Goal: Task Accomplishment & Management: Manage account settings

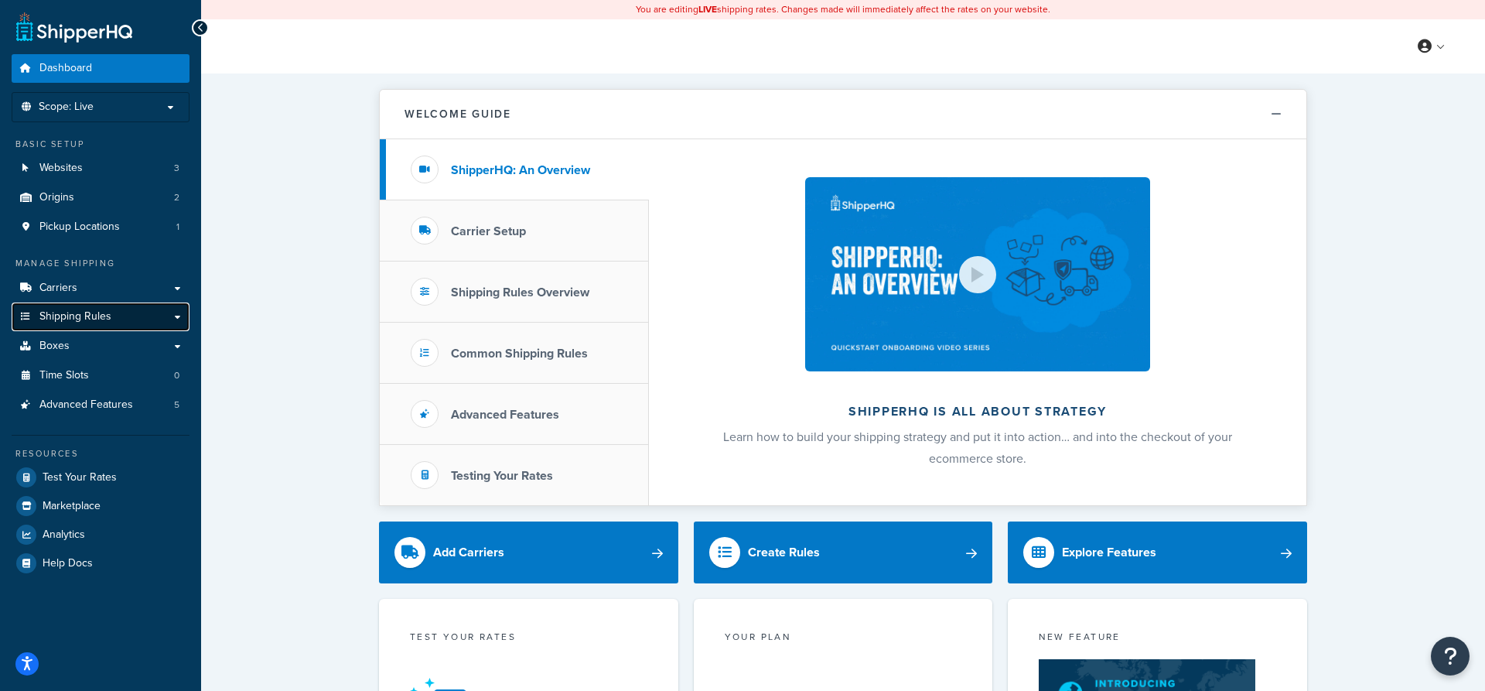
click at [74, 313] on span "Shipping Rules" at bounding box center [75, 316] width 72 height 13
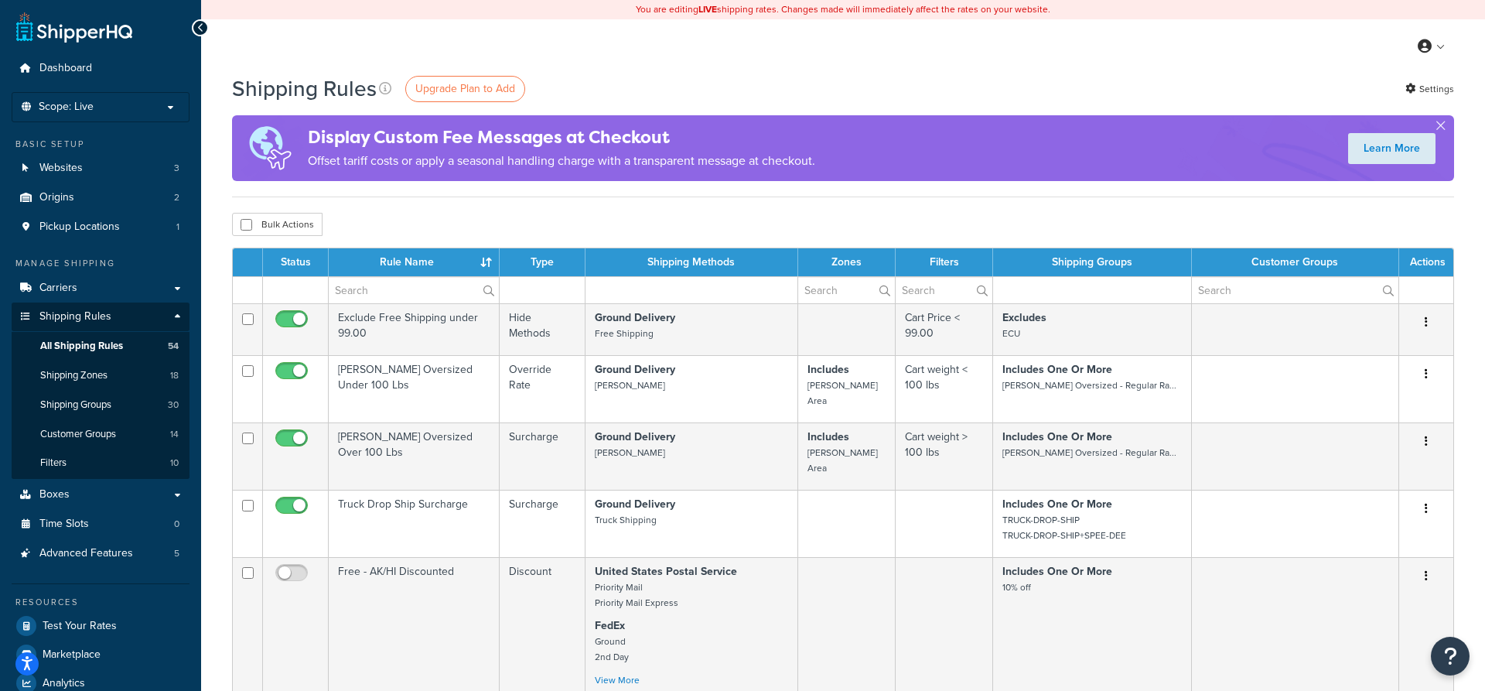
click at [399, 259] on th "Rule Name" at bounding box center [414, 262] width 171 height 28
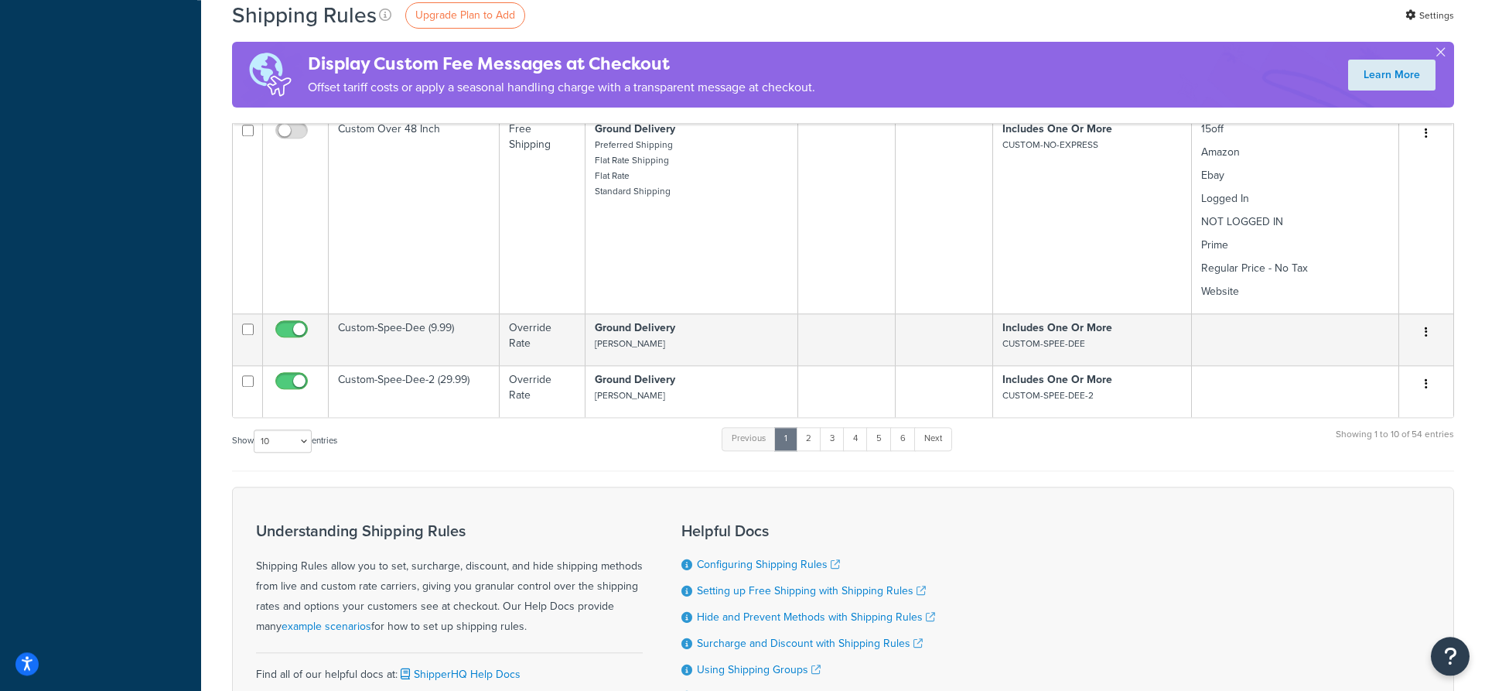
scroll to position [1259, 0]
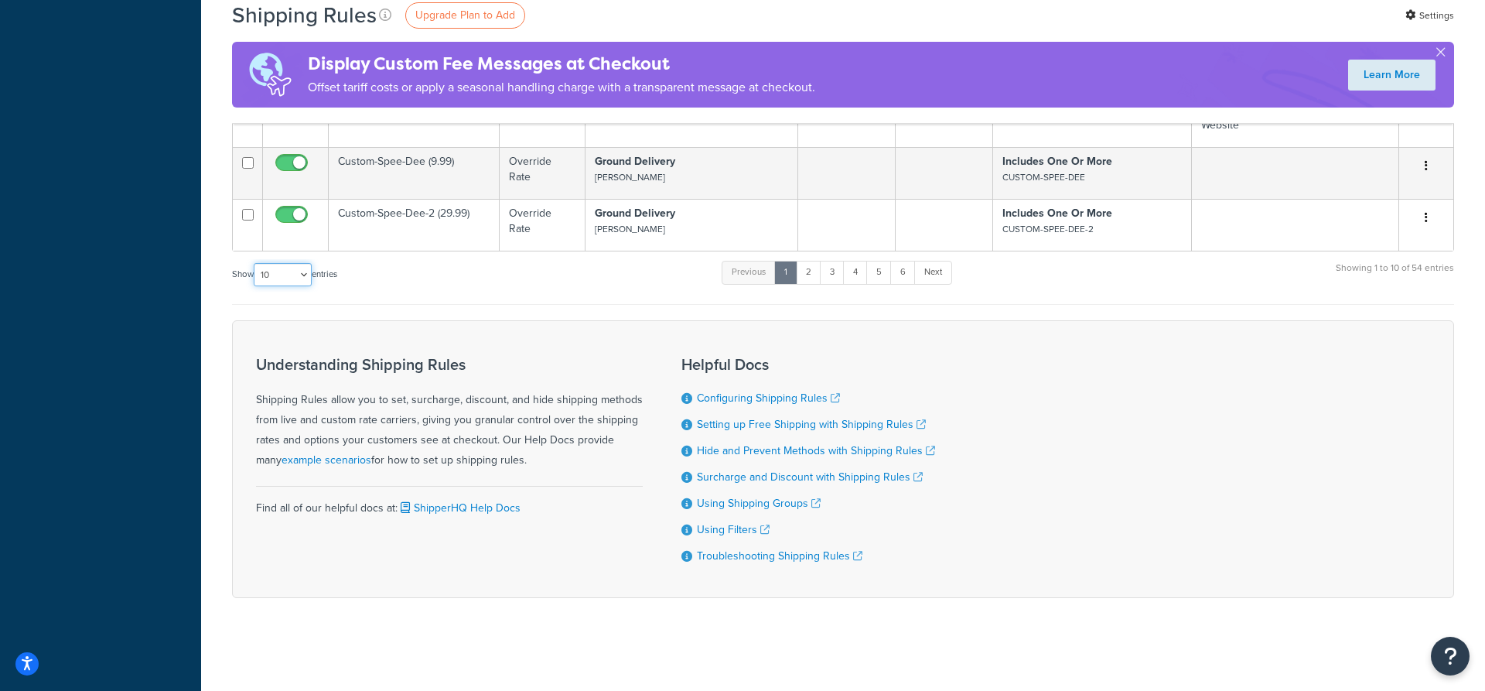
select select "1000"
click option "1000" at bounding box center [0, 0] width 0 height 0
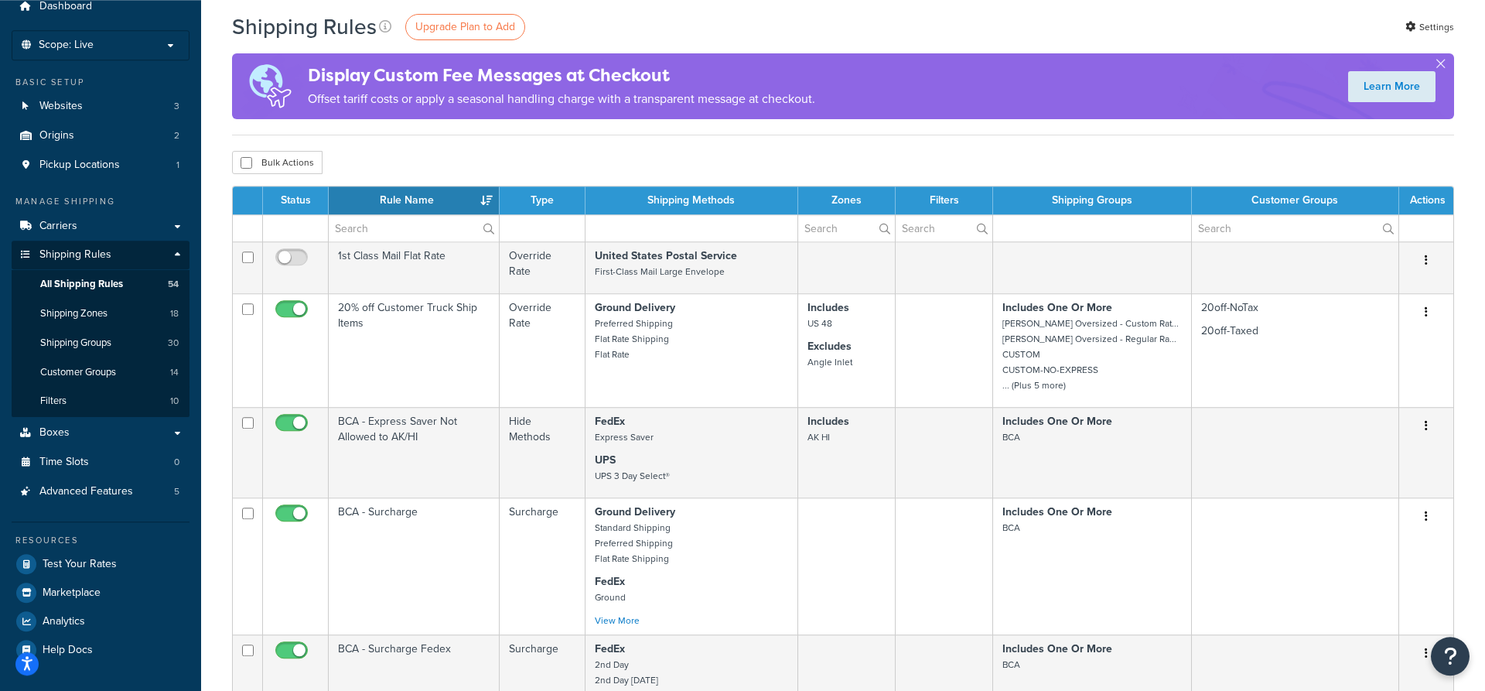
scroll to position [0, 0]
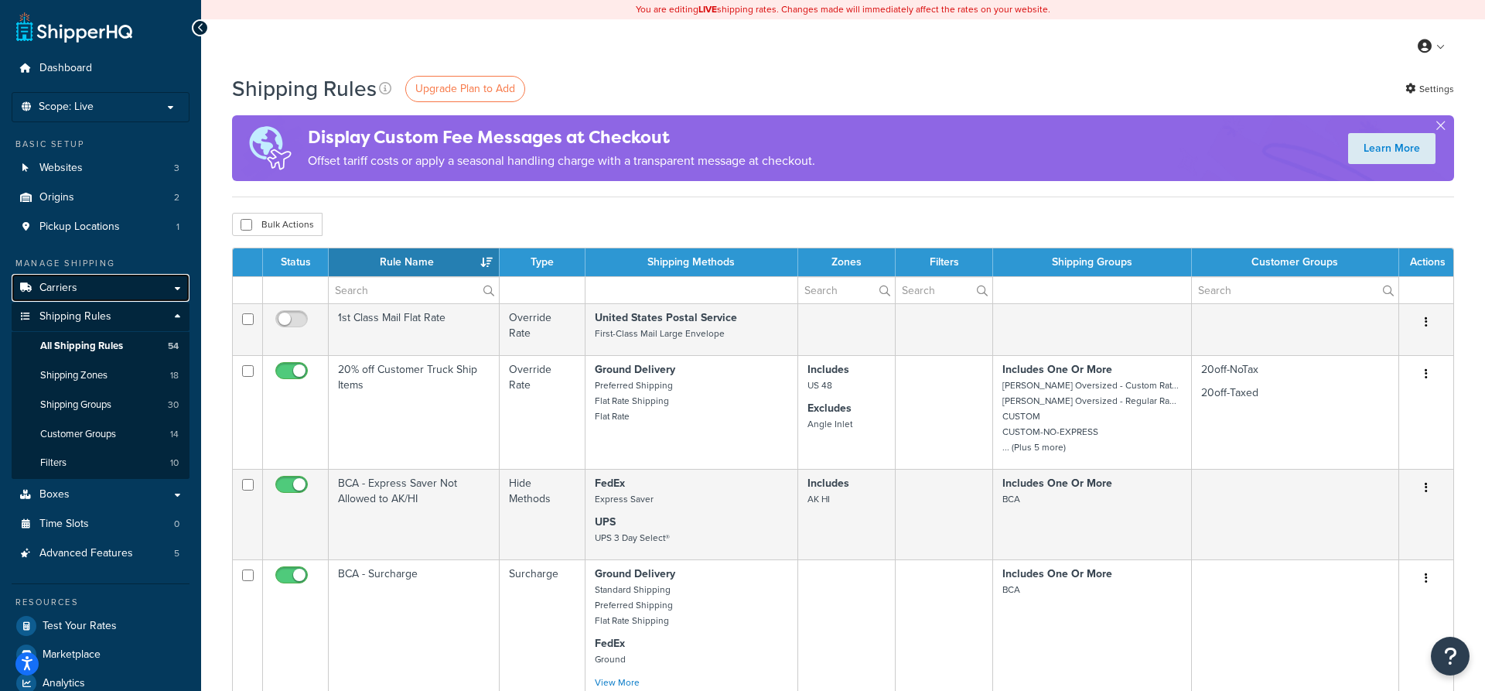
click at [68, 294] on span "Carriers" at bounding box center [58, 287] width 38 height 13
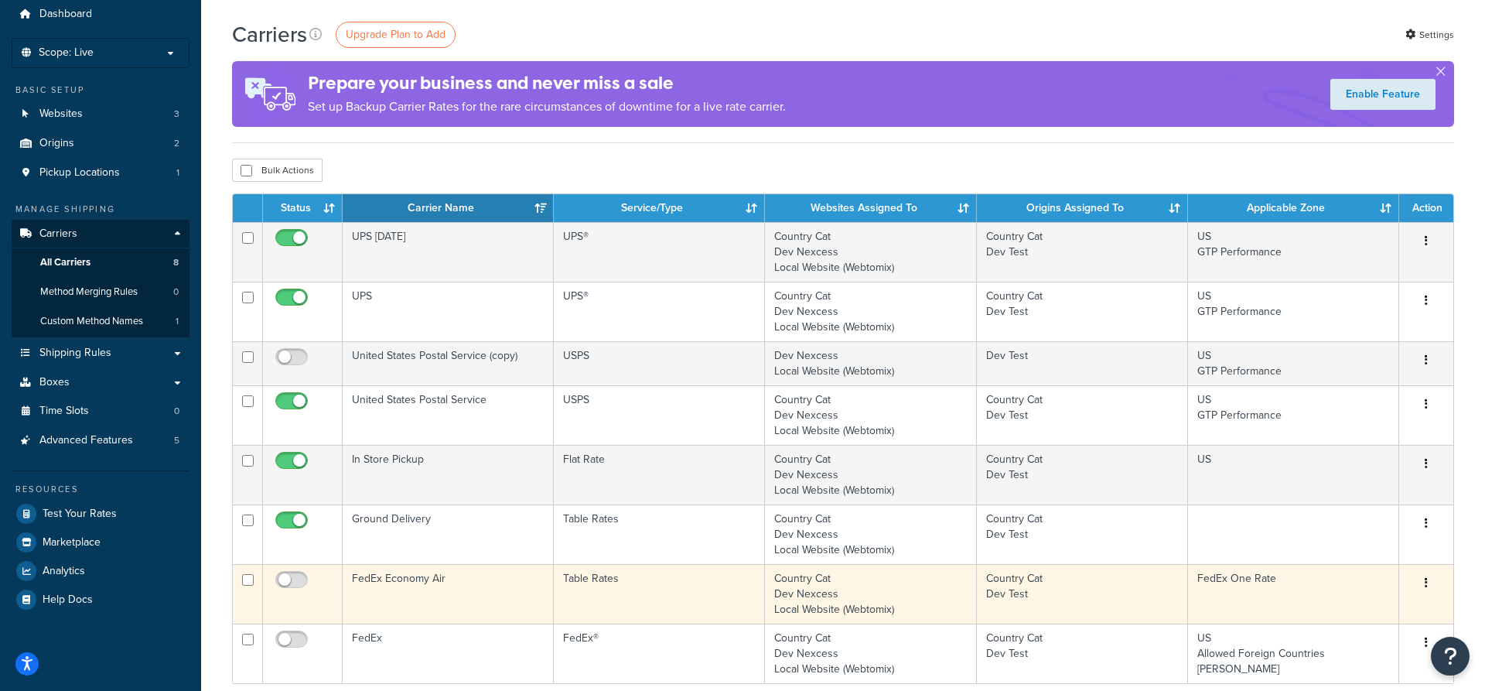
scroll to position [79, 0]
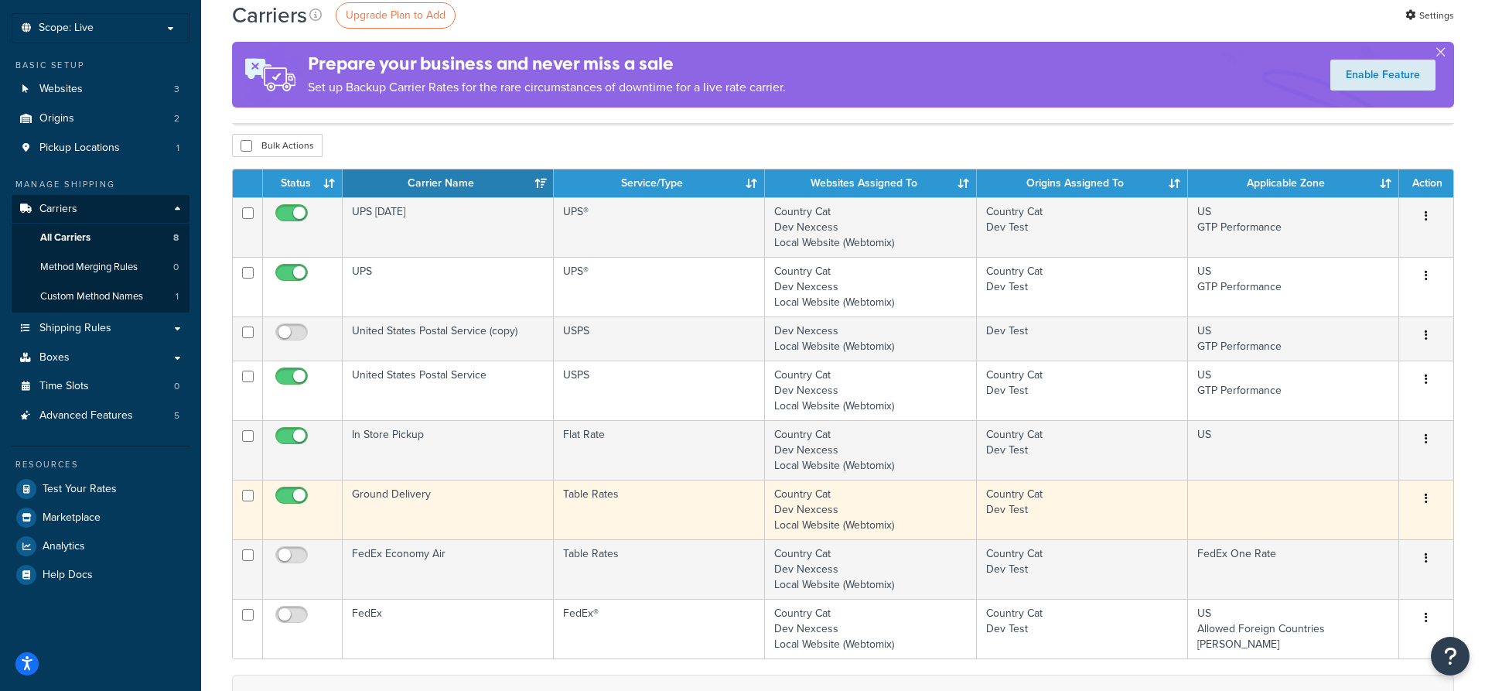
click at [1438, 496] on div "Edit [GEOGRAPHIC_DATA]" at bounding box center [1426, 498] width 36 height 25
click at [1426, 498] on icon "button" at bounding box center [1425, 498] width 3 height 11
click at [1355, 524] on link "Edit" at bounding box center [1363, 530] width 122 height 32
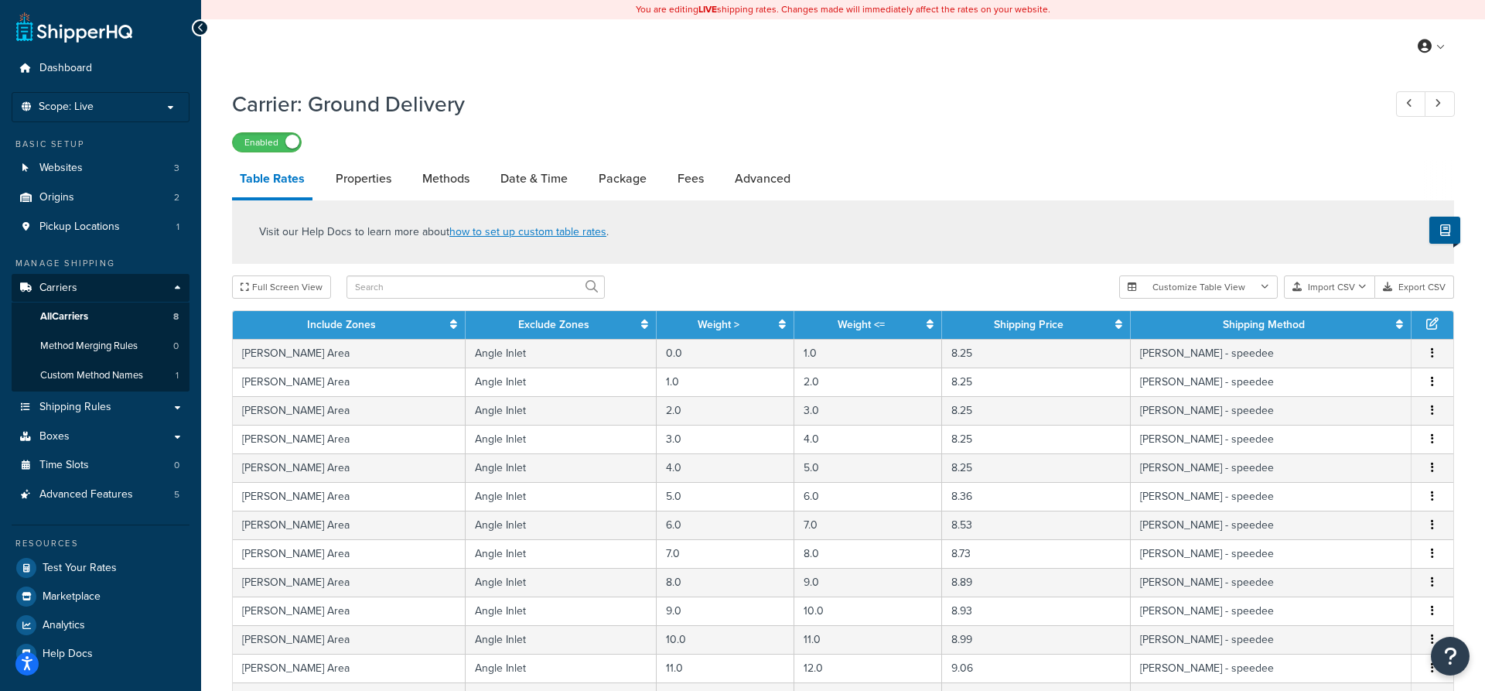
scroll to position [583, 0]
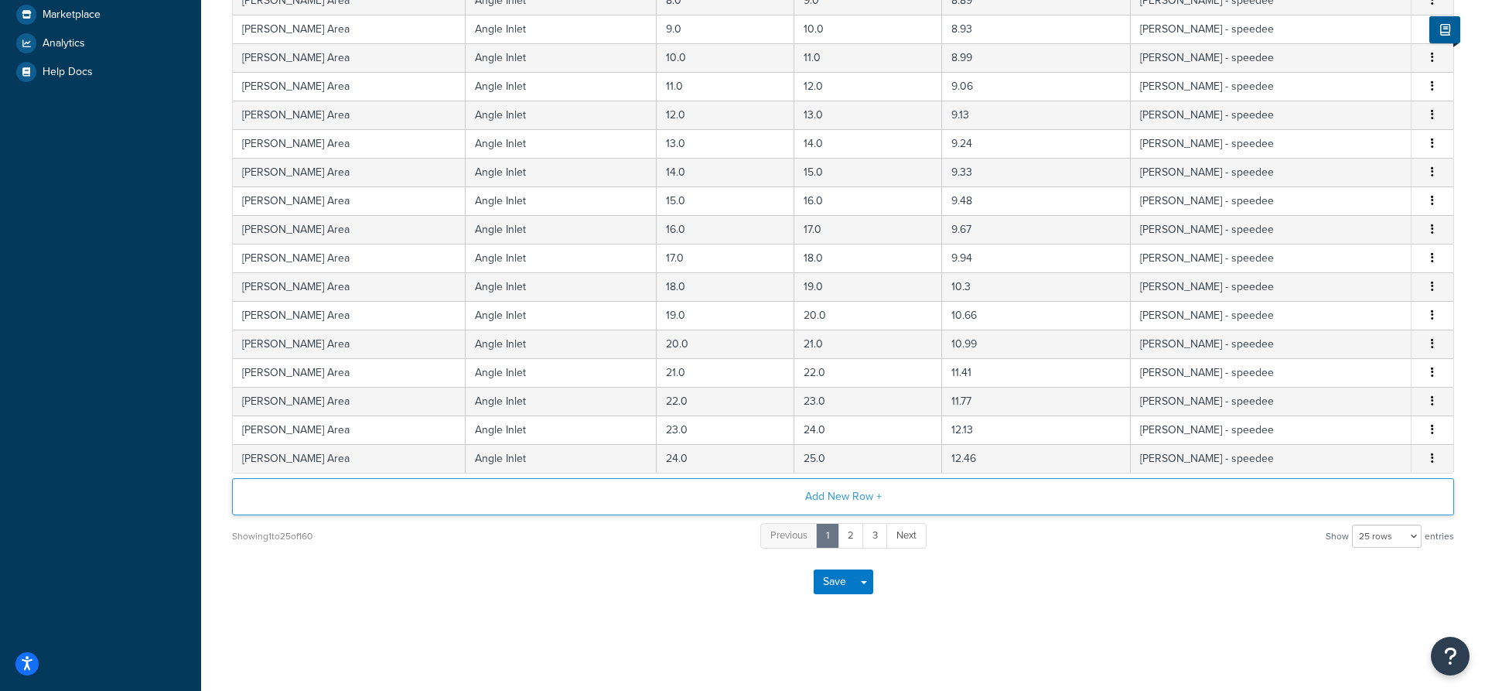
click at [836, 500] on button "Add New Row +" at bounding box center [843, 496] width 1222 height 37
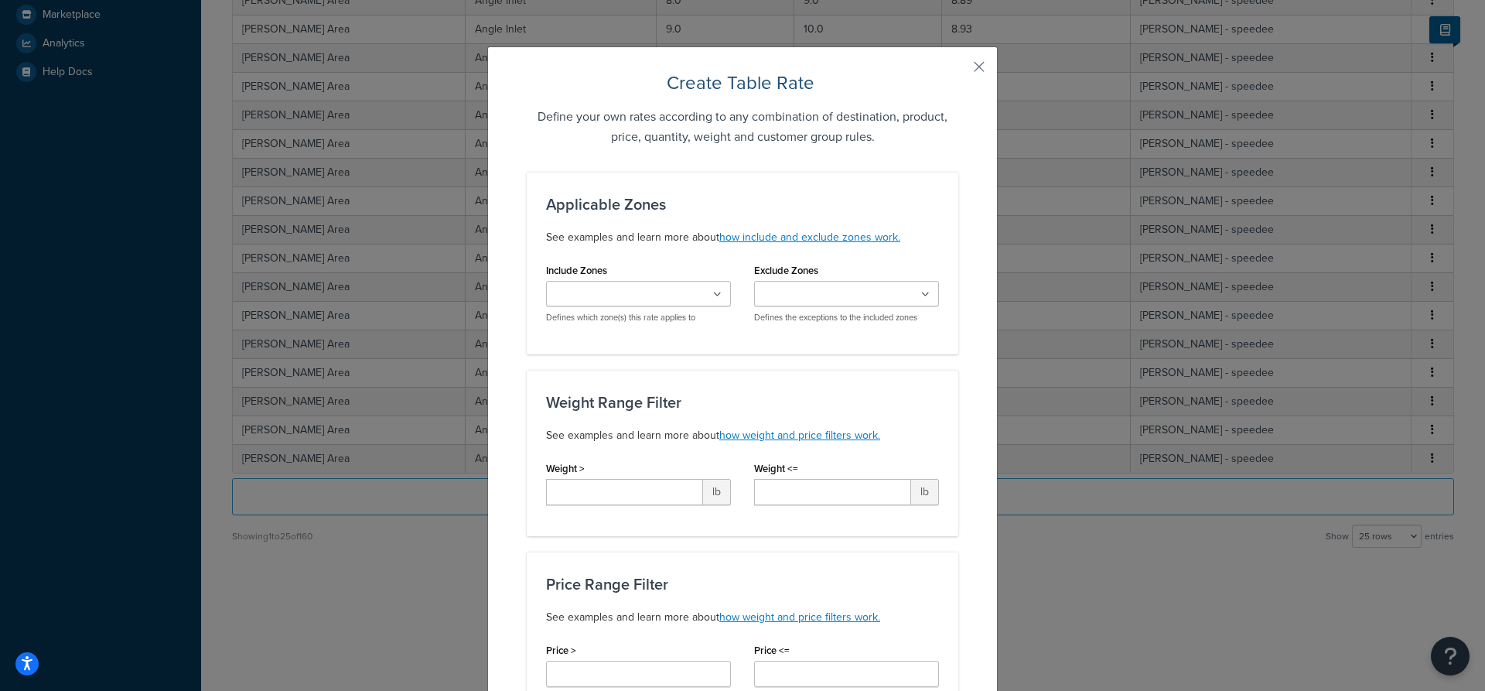
drag, startPoint x: 991, startPoint y: 58, endPoint x: 985, endPoint y: 68, distance: 11.8
drag, startPoint x: 985, startPoint y: 68, endPoint x: 982, endPoint y: 81, distance: 13.5
drag, startPoint x: 981, startPoint y: 69, endPoint x: 1055, endPoint y: 165, distance: 121.3
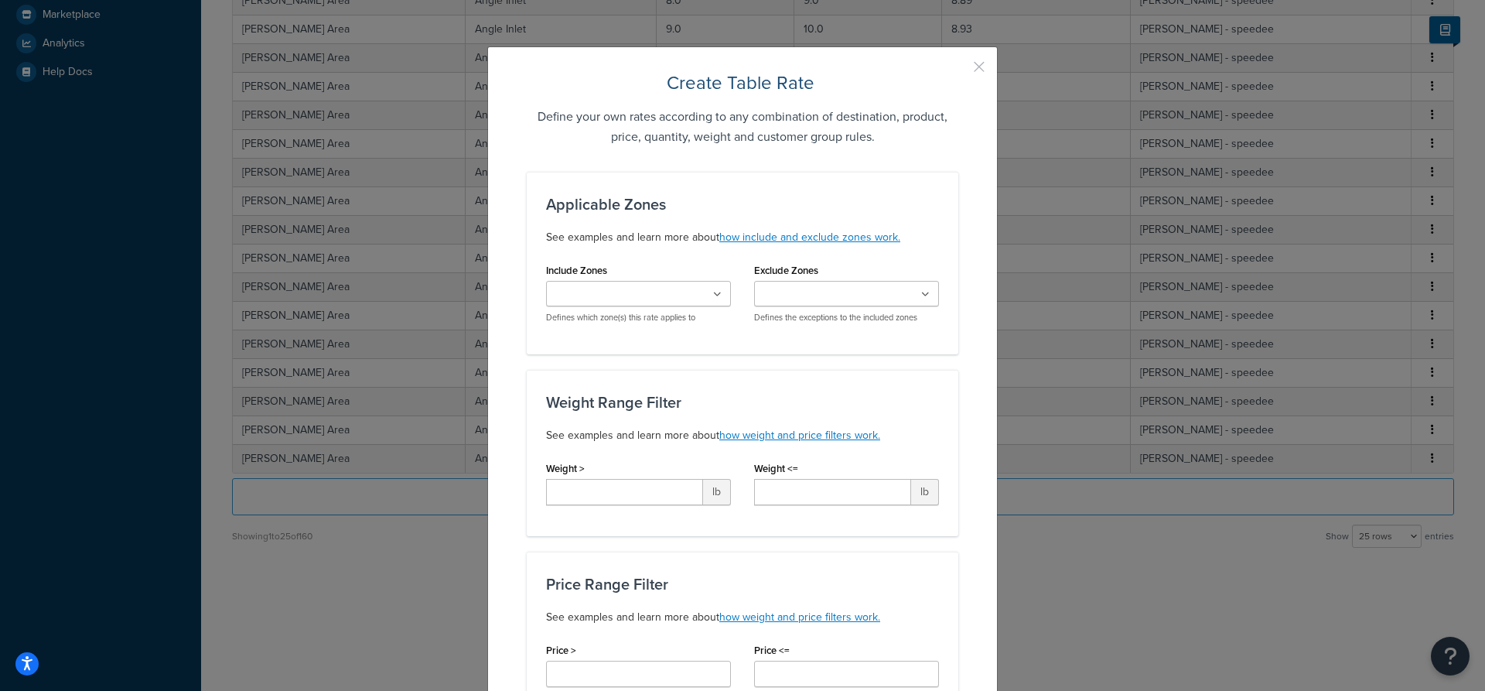
click at [958, 70] on button "button" at bounding box center [956, 72] width 4 height 4
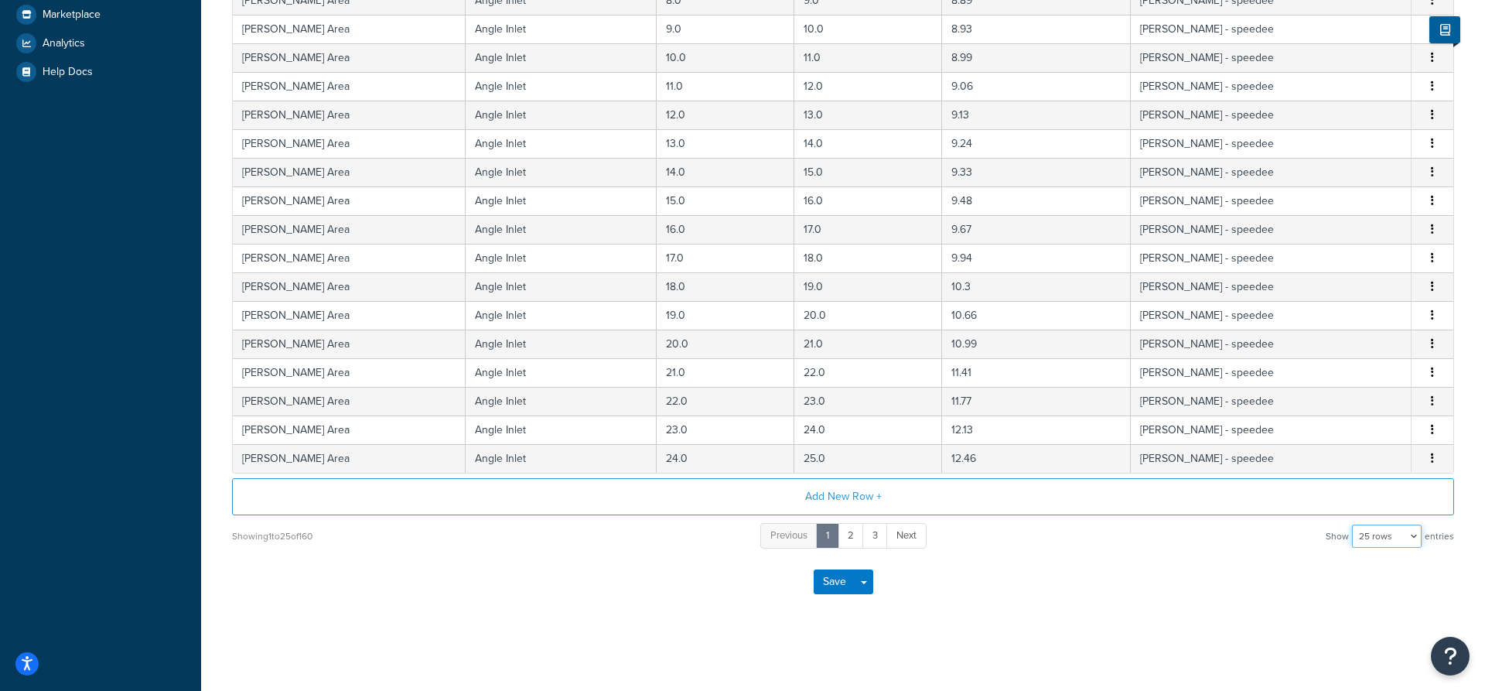
click at [1352, 524] on select "10 rows 15 rows 25 rows 50 rows 100 rows 1000 rows" at bounding box center [1387, 535] width 70 height 23
select select "1000"
click option "1000 rows" at bounding box center [0, 0] width 0 height 0
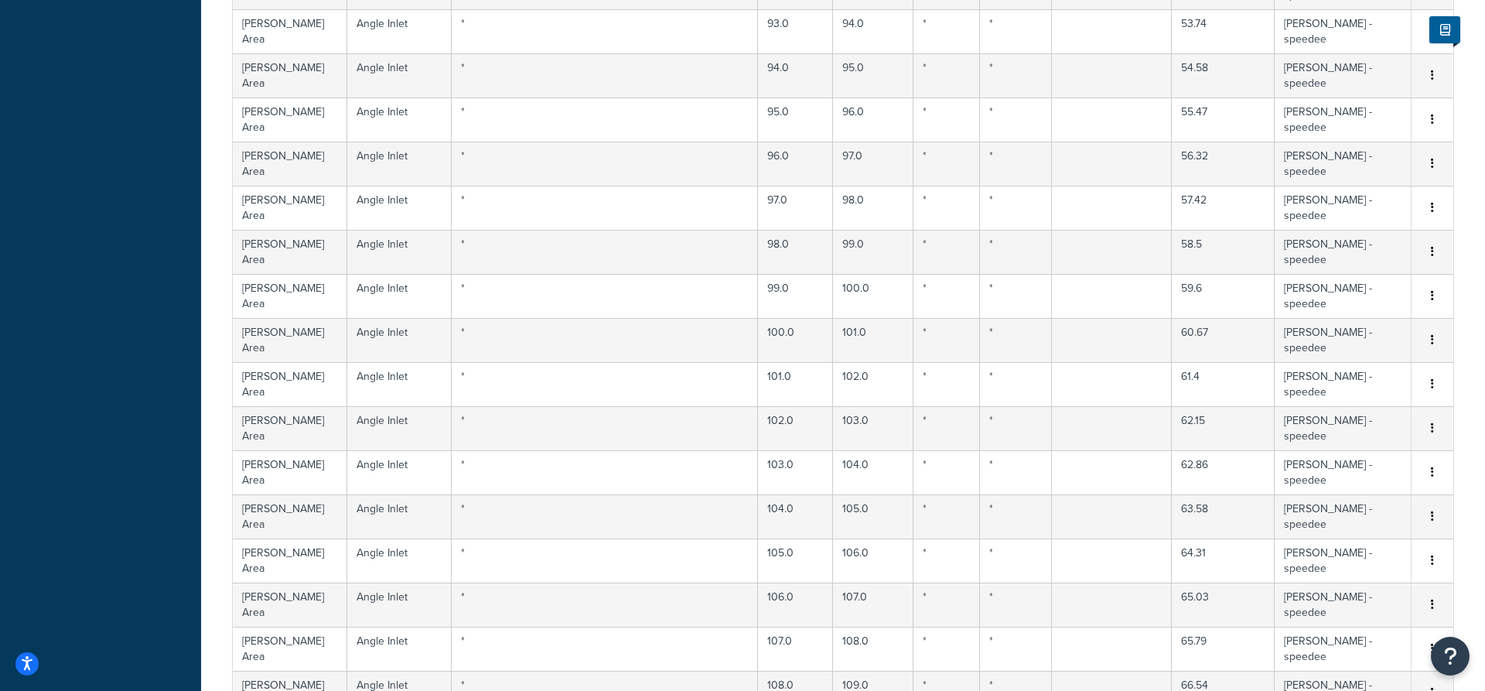
scroll to position [4350, 0]
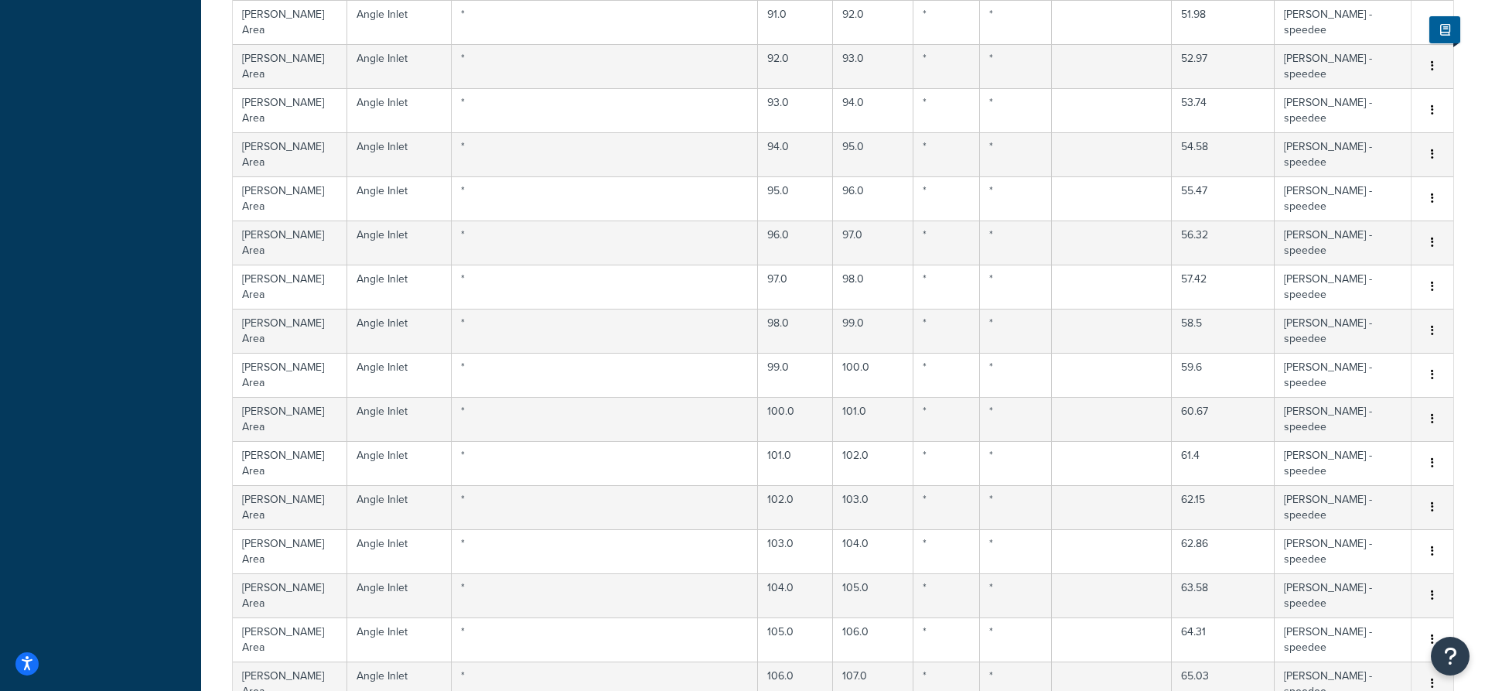
select select "17396"
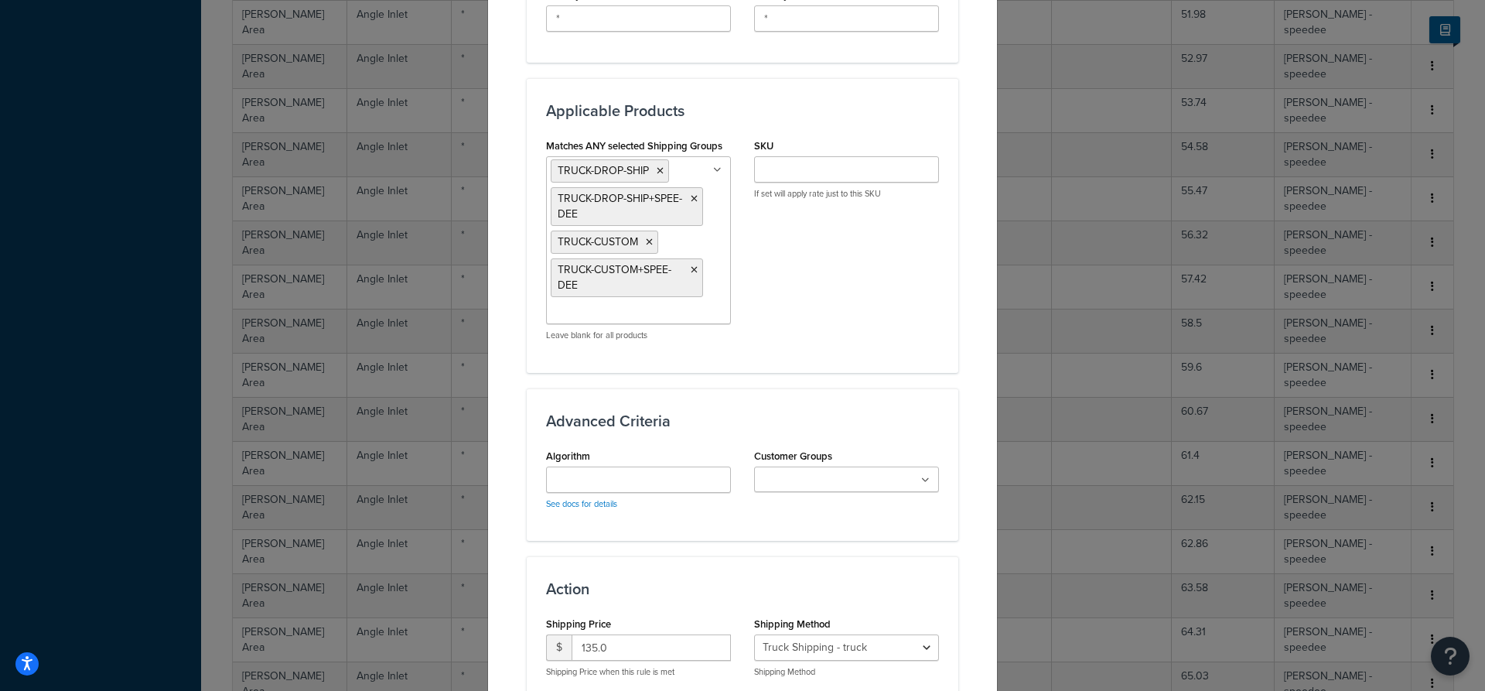
scroll to position [1057, 0]
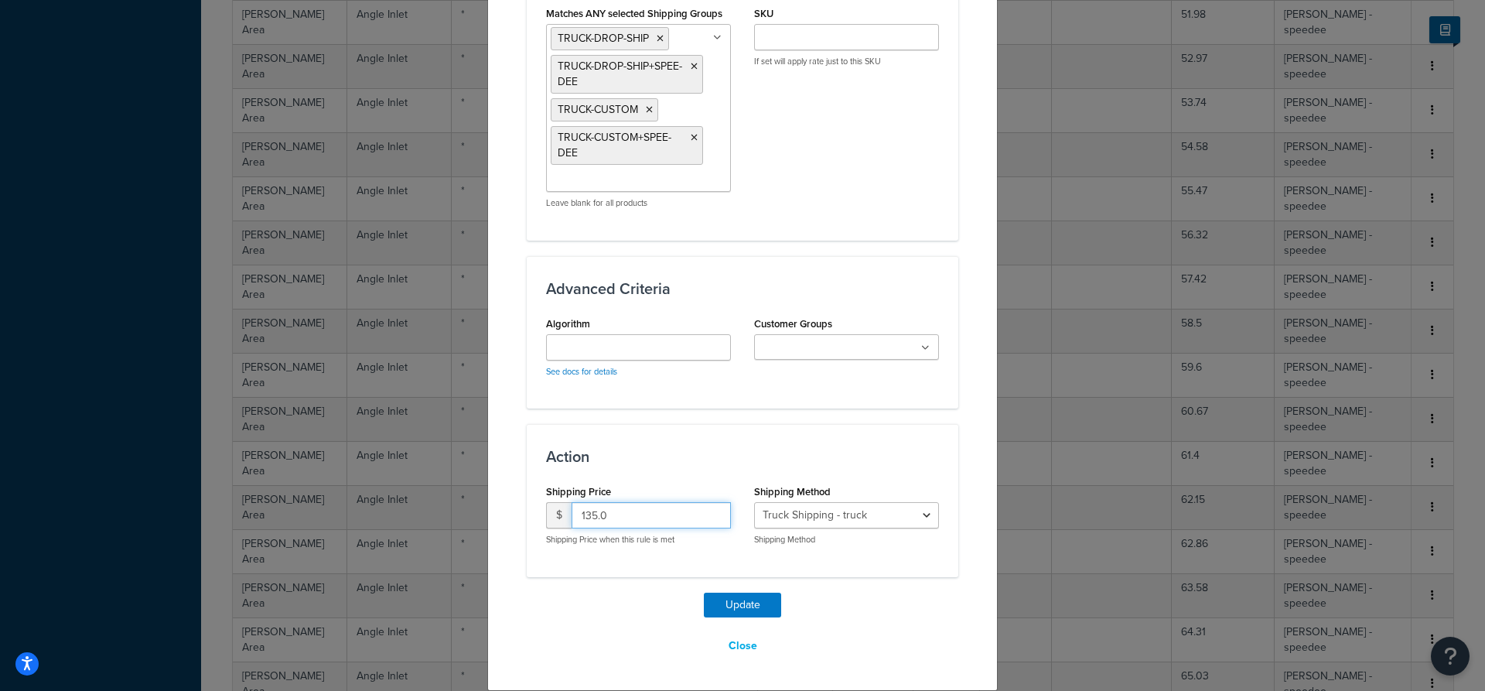
drag, startPoint x: 608, startPoint y: 518, endPoint x: 568, endPoint y: 523, distance: 39.7
click at [571, 523] on input "135.0" at bounding box center [650, 515] width 159 height 26
type input "150.00"
click at [739, 602] on button "Update" at bounding box center [742, 604] width 77 height 25
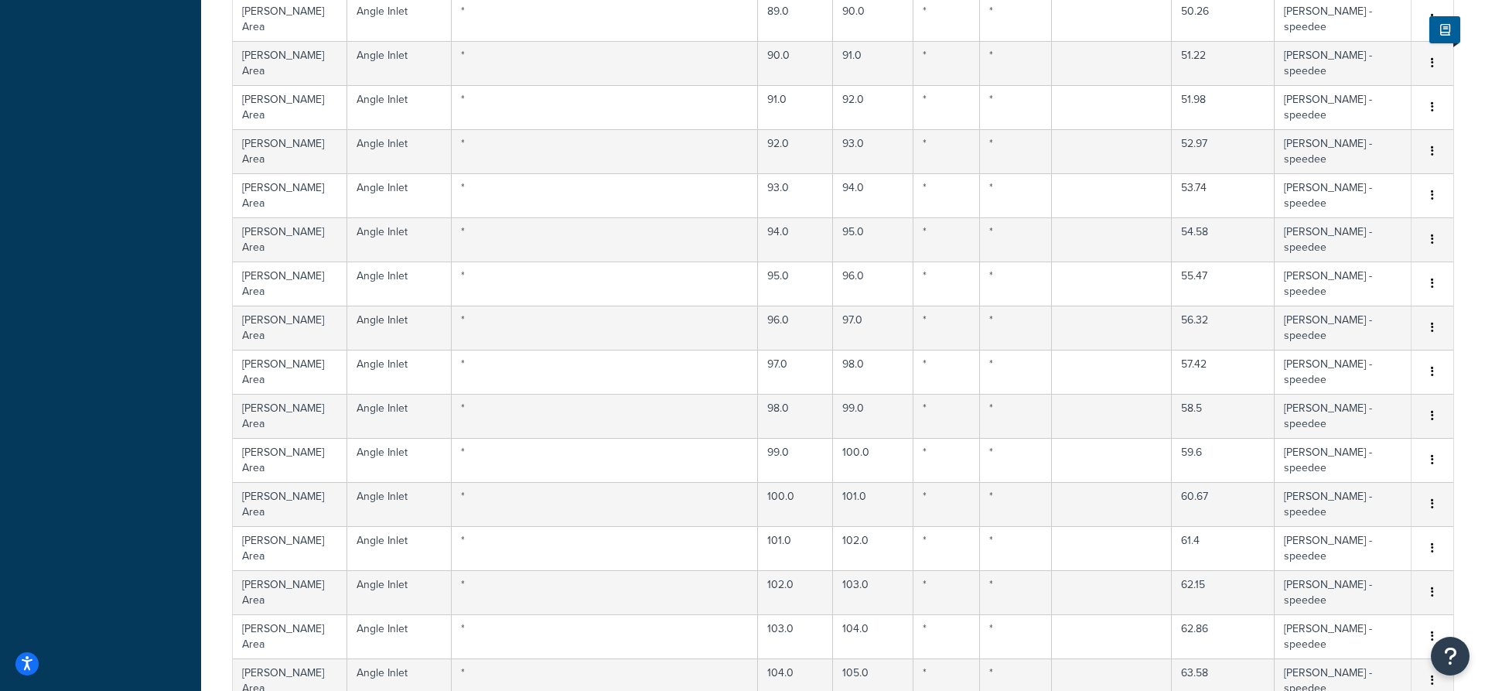
select select "17396"
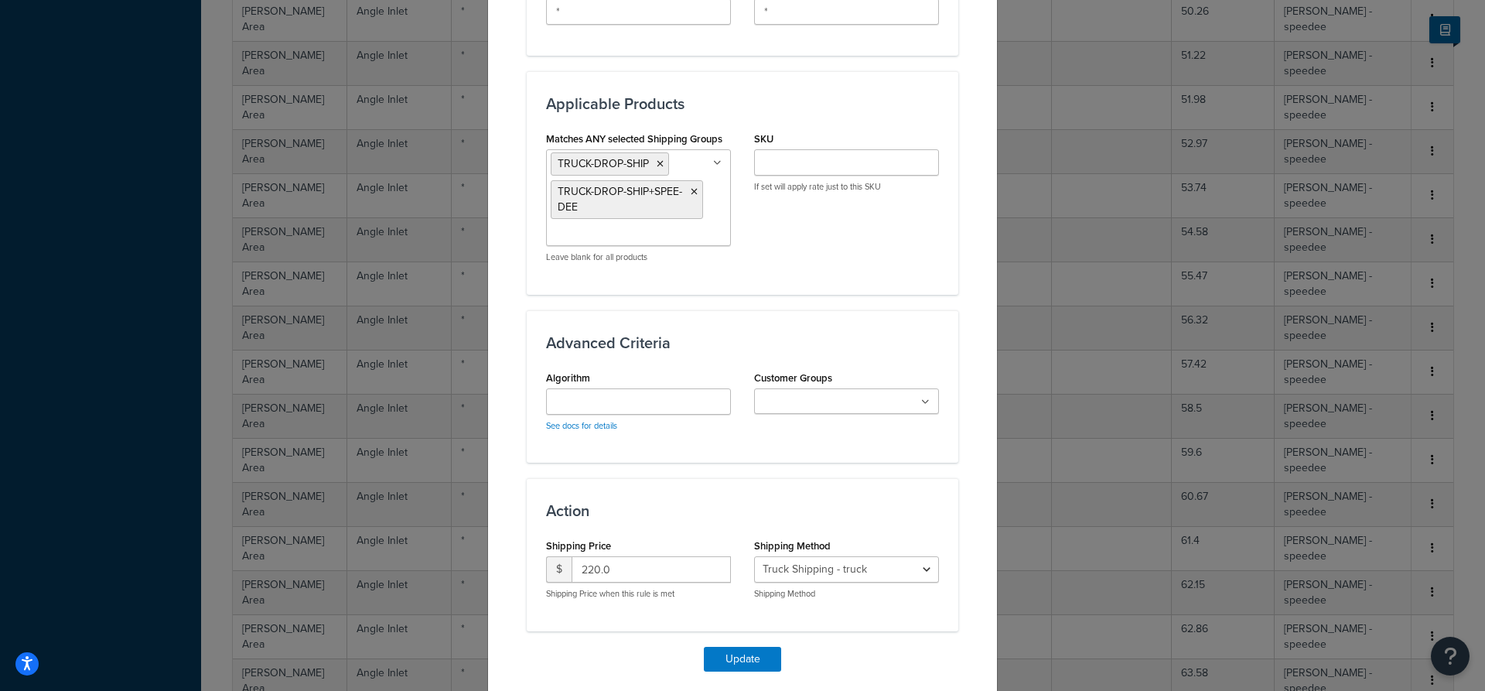
scroll to position [986, 0]
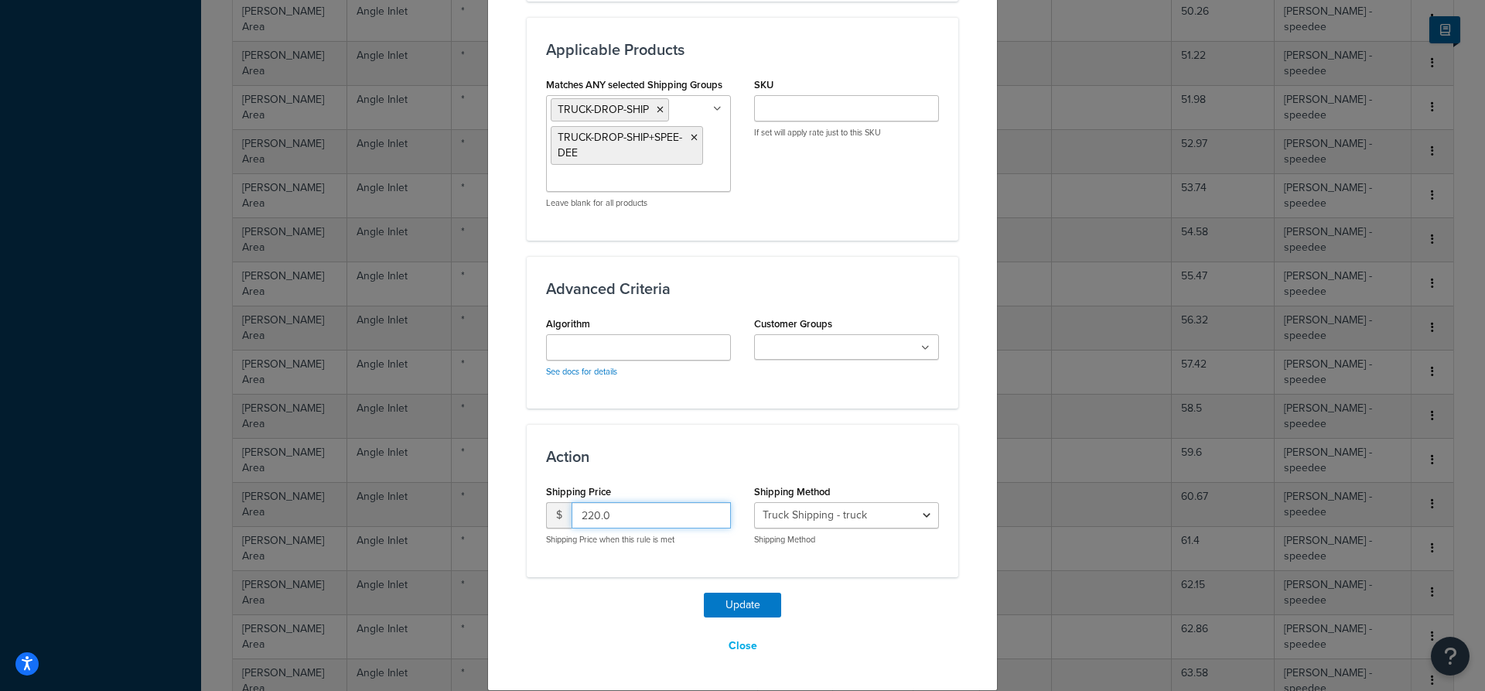
drag, startPoint x: 624, startPoint y: 520, endPoint x: 535, endPoint y: 530, distance: 89.5
click at [571, 528] on input "220.0" at bounding box center [650, 515] width 159 height 26
type input "275.00"
click at [734, 602] on button "Update" at bounding box center [742, 604] width 77 height 25
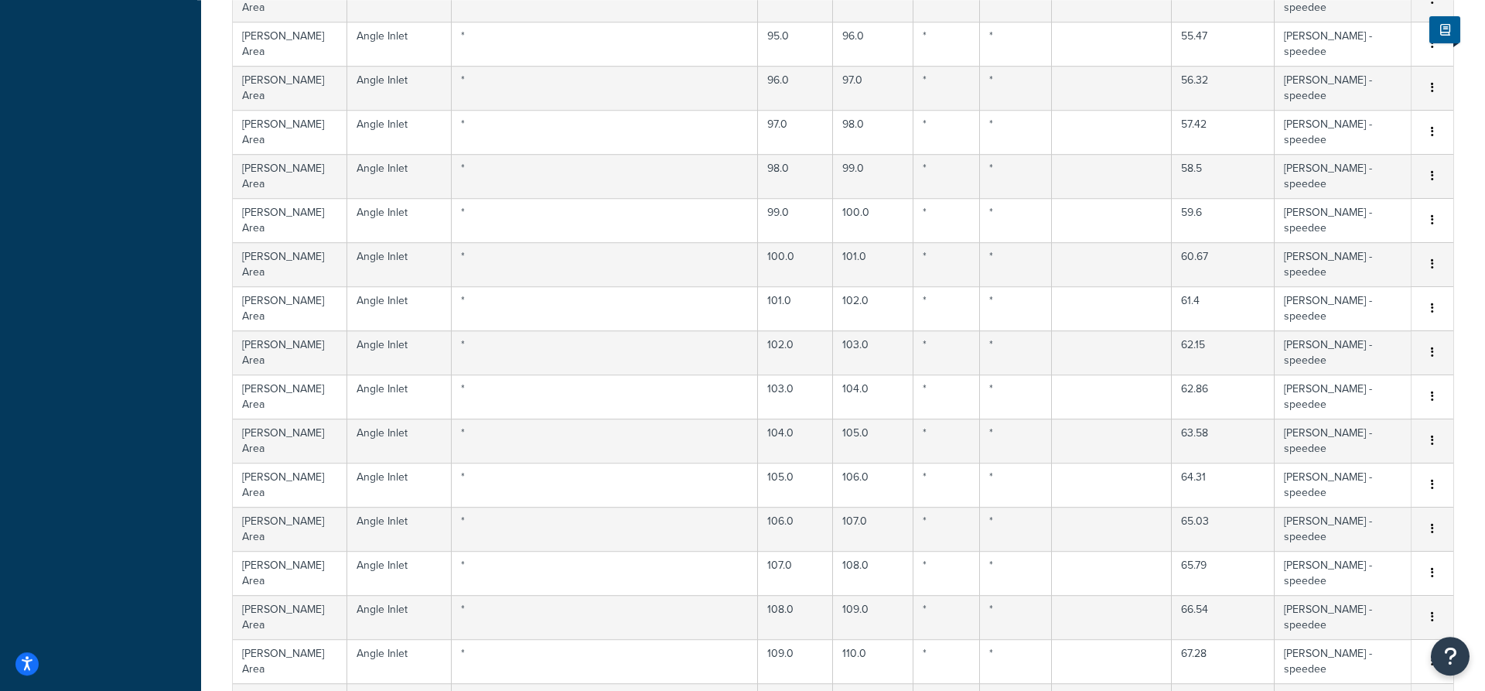
scroll to position [4593, 0]
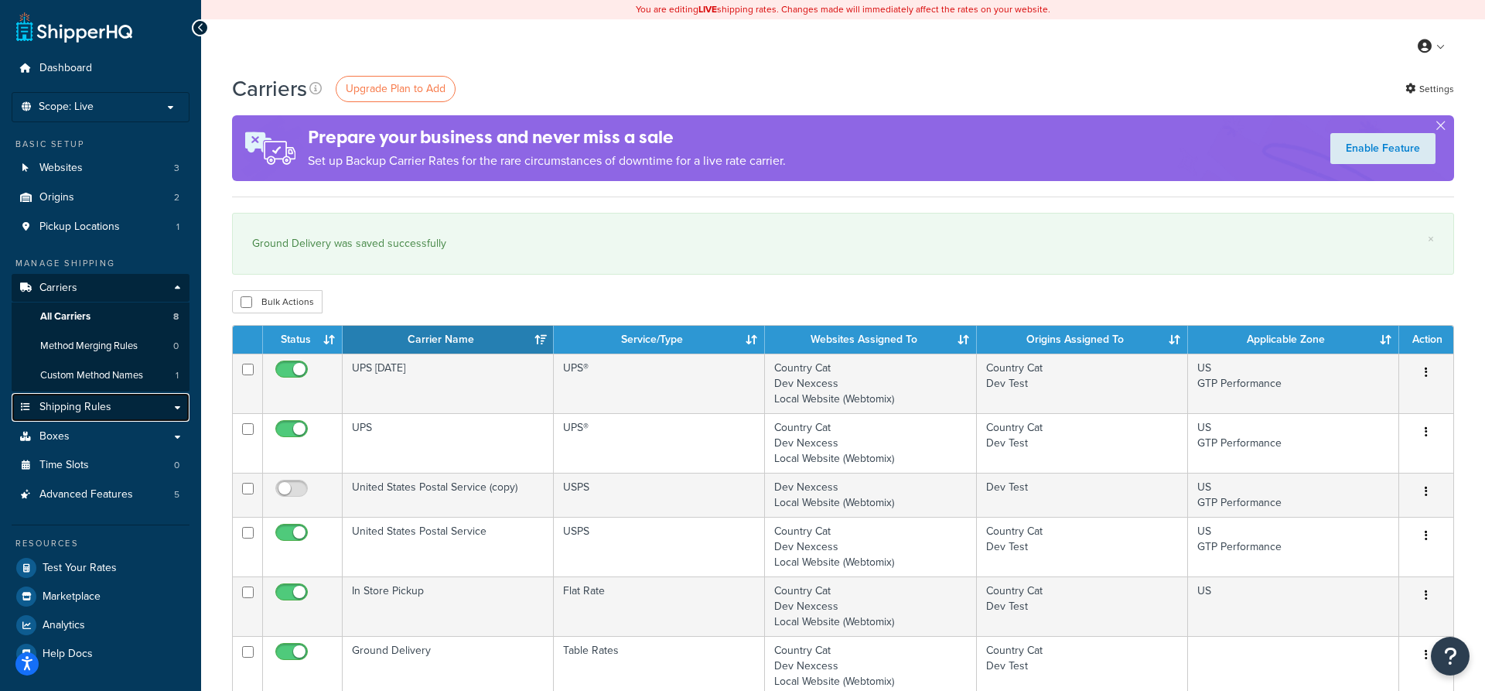
click at [177, 408] on link "Shipping Rules" at bounding box center [101, 407] width 178 height 29
click at [86, 404] on span "Shipping Rules" at bounding box center [75, 407] width 72 height 13
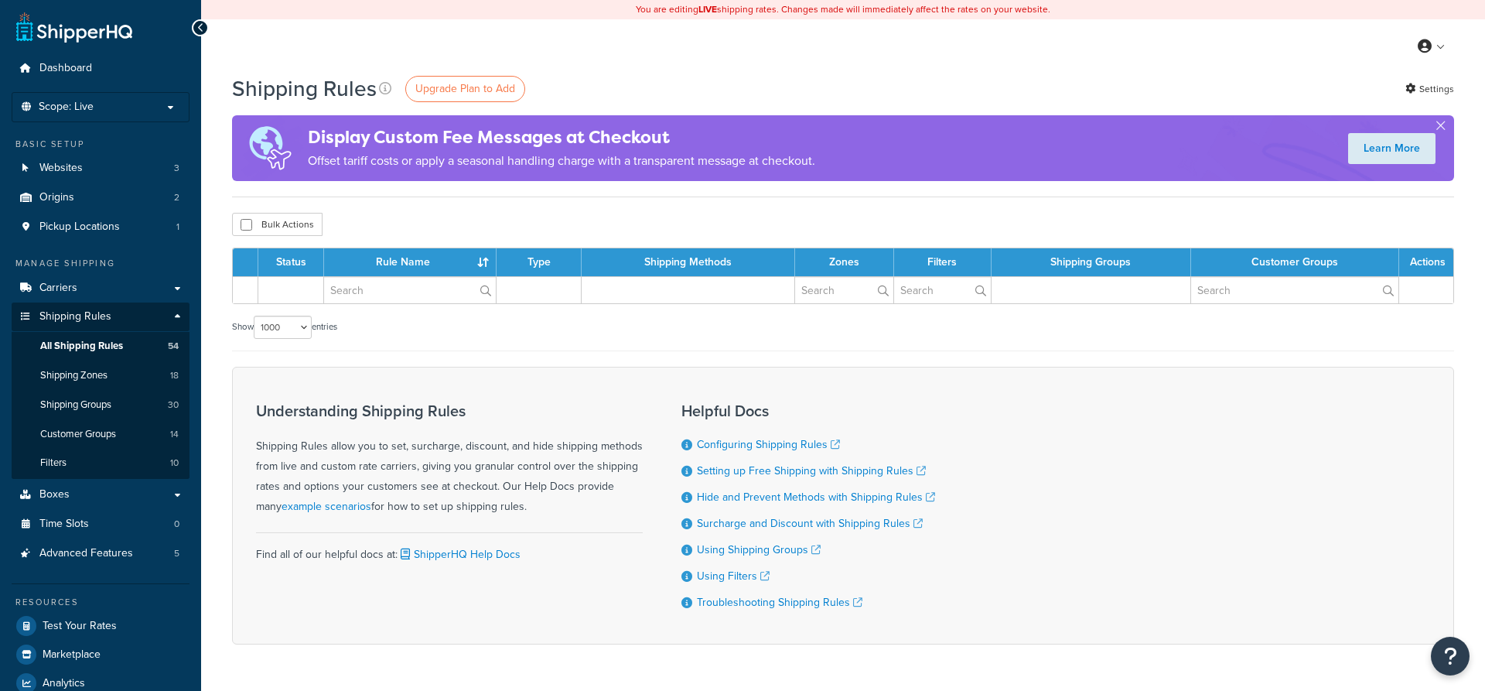
select select "1000"
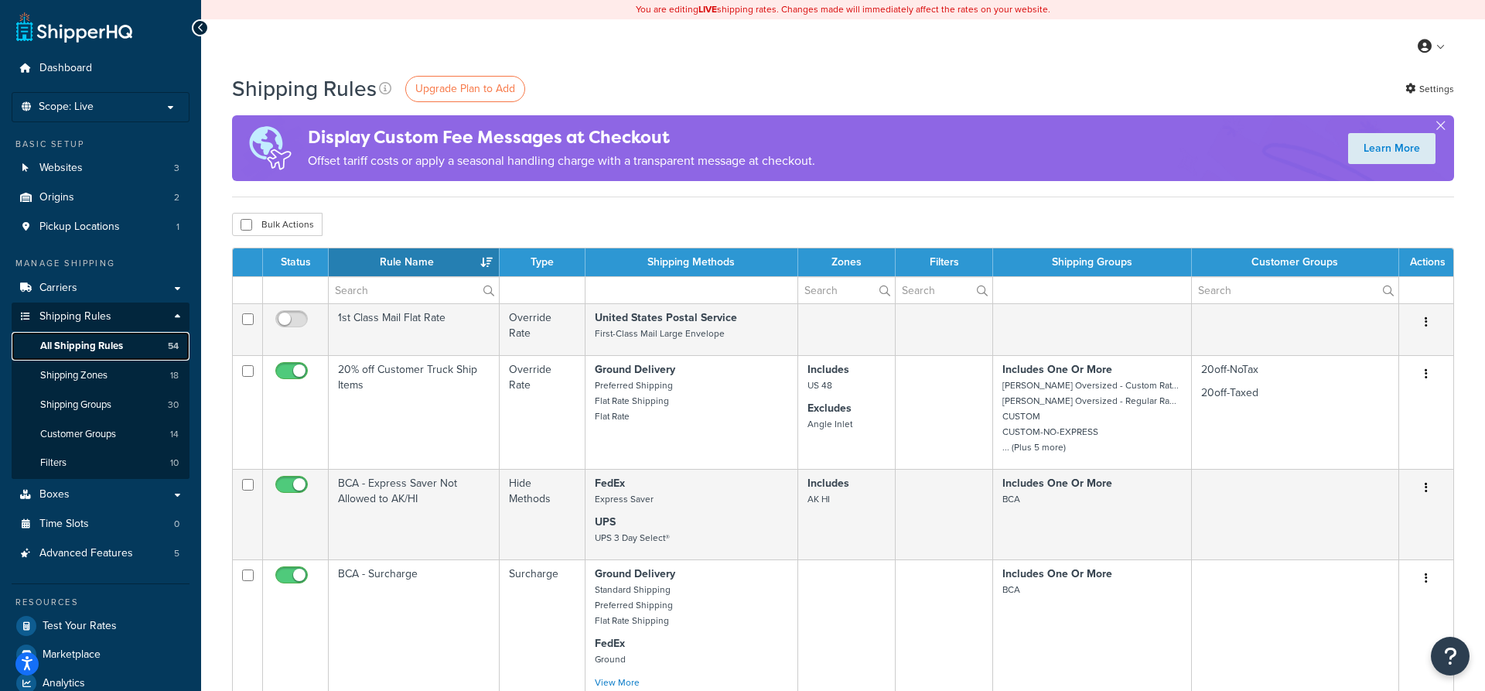
click at [89, 350] on span "All Shipping Rules" at bounding box center [81, 345] width 83 height 13
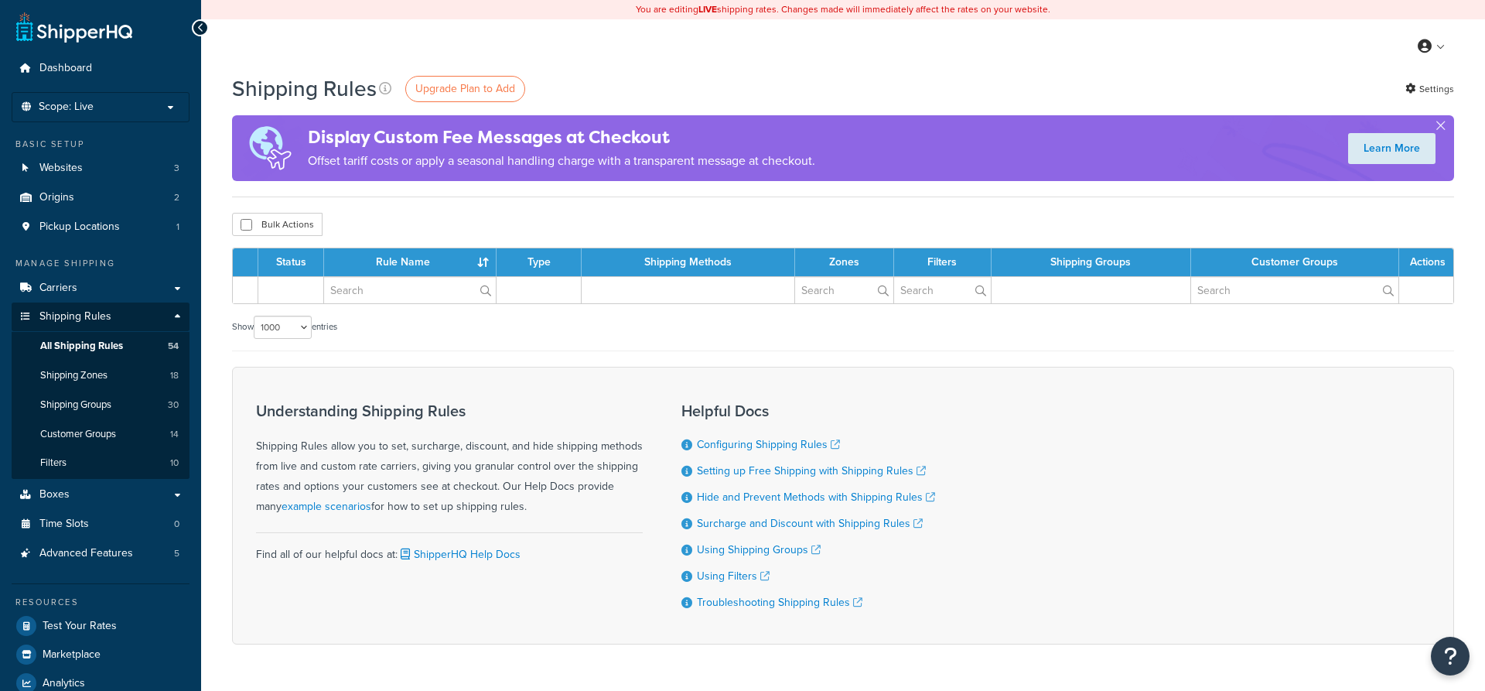
select select "1000"
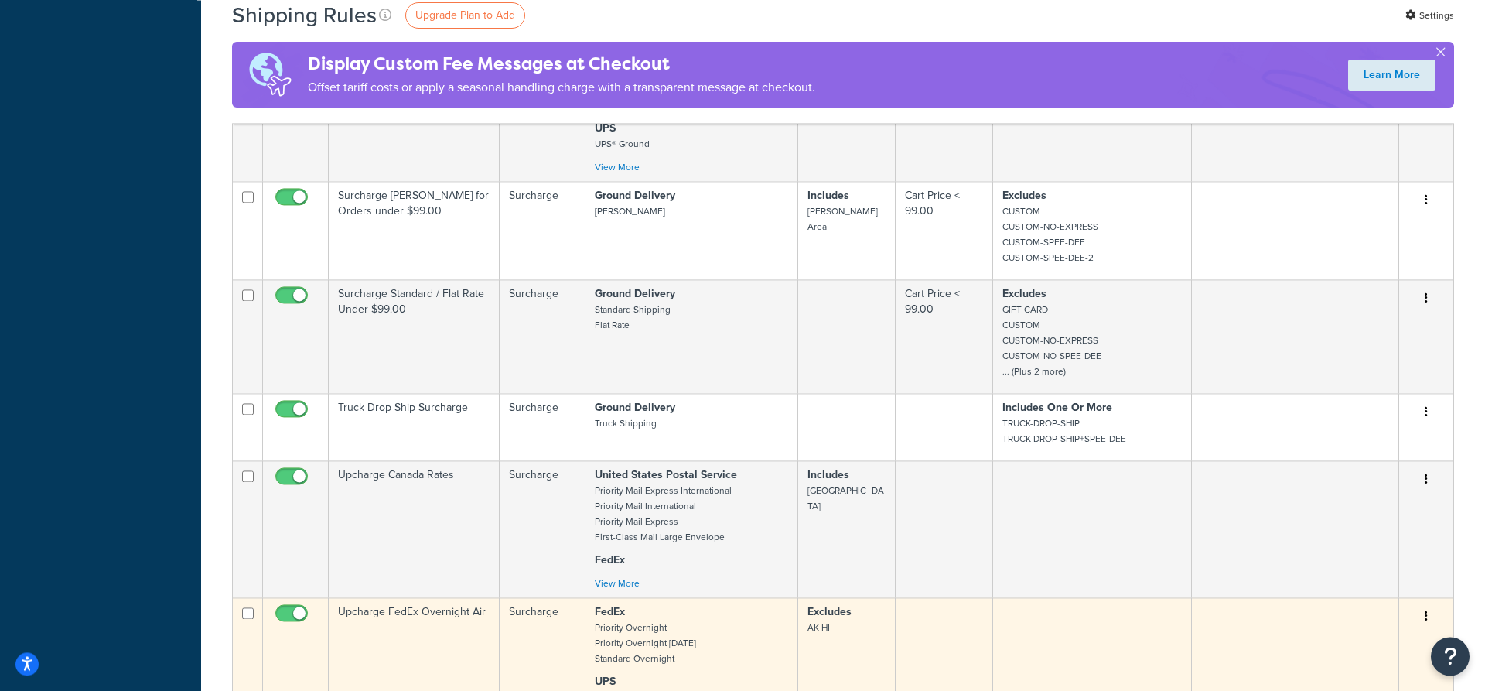
scroll to position [5127, 0]
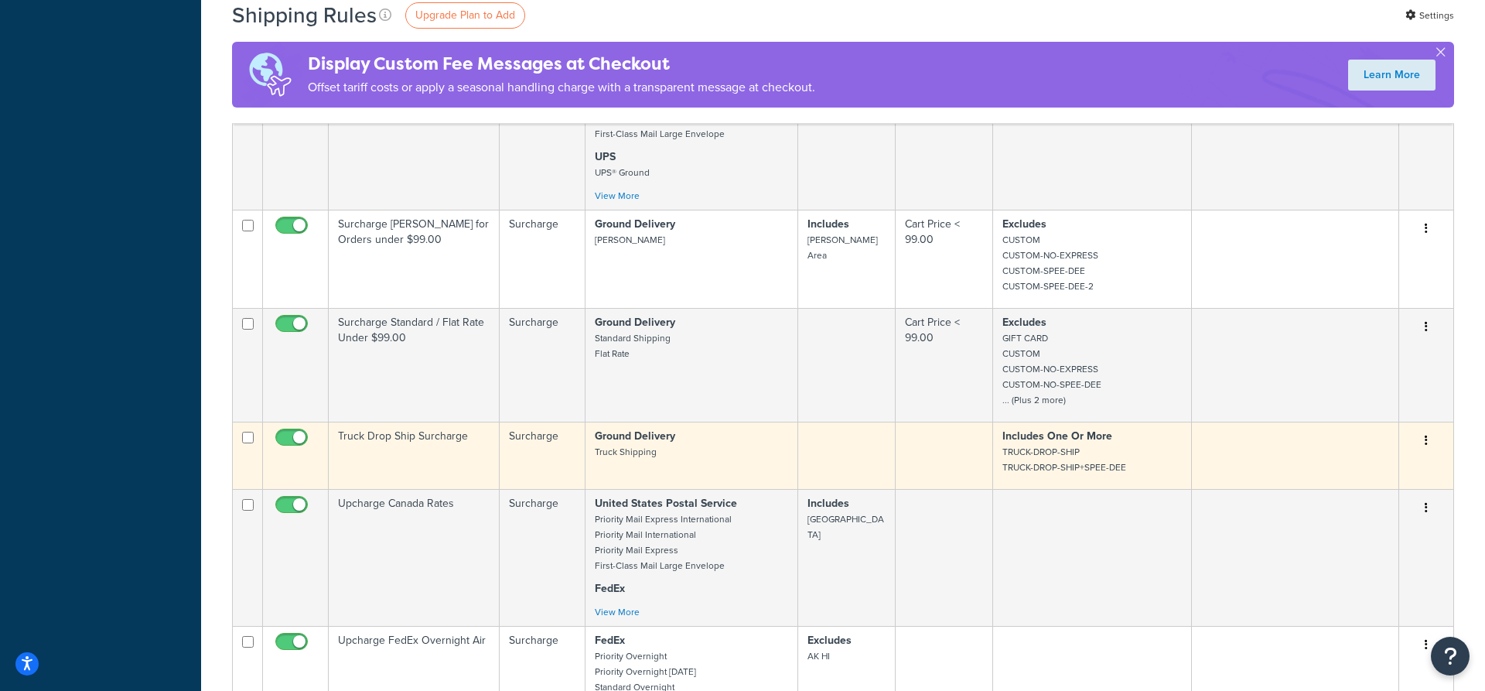
click at [540, 421] on td "Surcharge" at bounding box center [542, 454] width 85 height 67
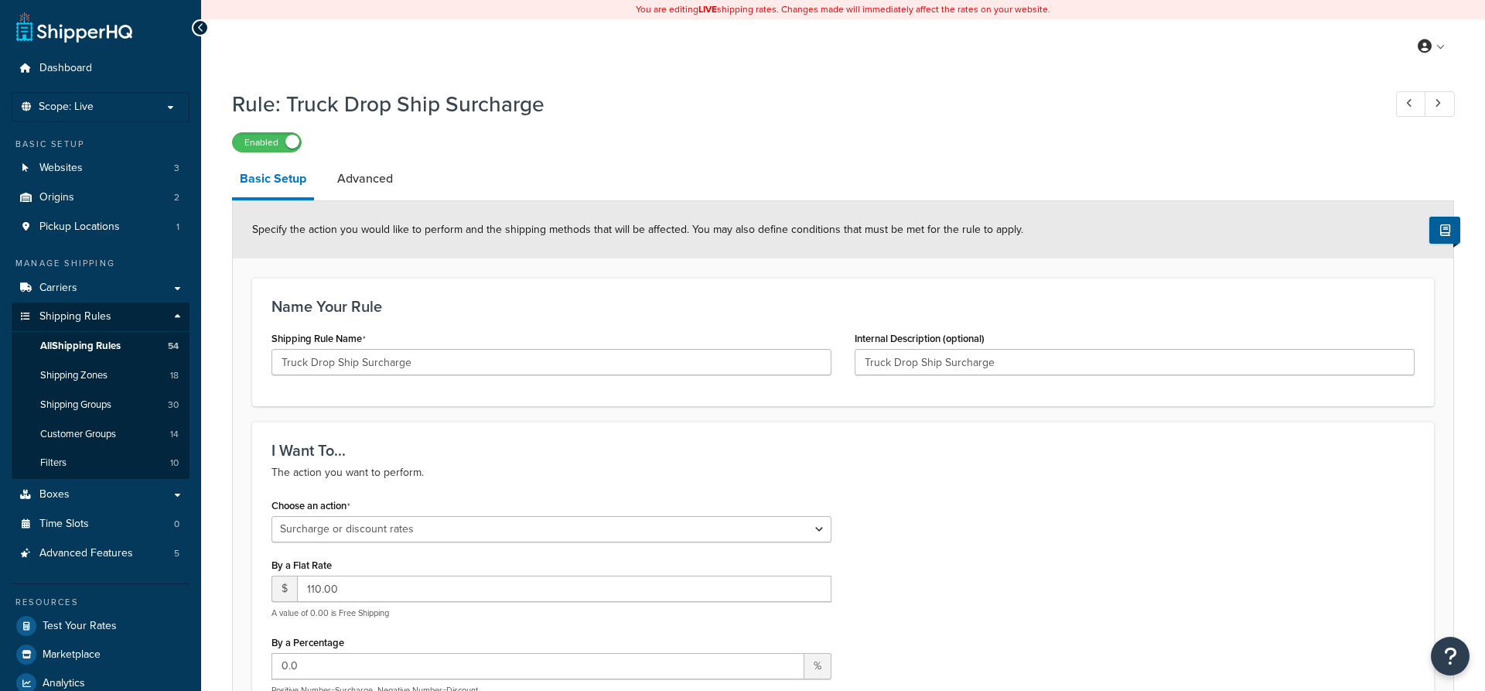
select select "SURCHARGE"
select select "ORDER"
select select "ITEM"
click at [311, 593] on input "110.00" at bounding box center [564, 588] width 534 height 26
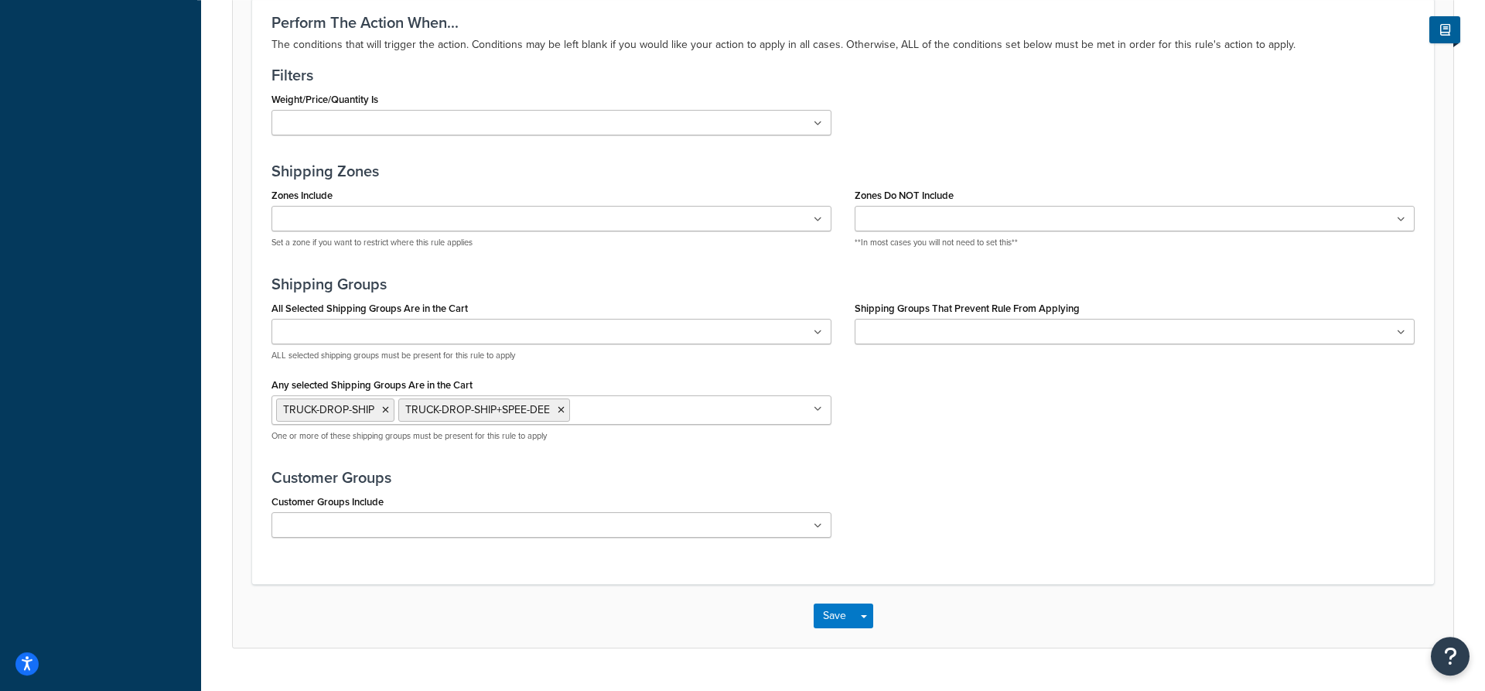
scroll to position [1275, 0]
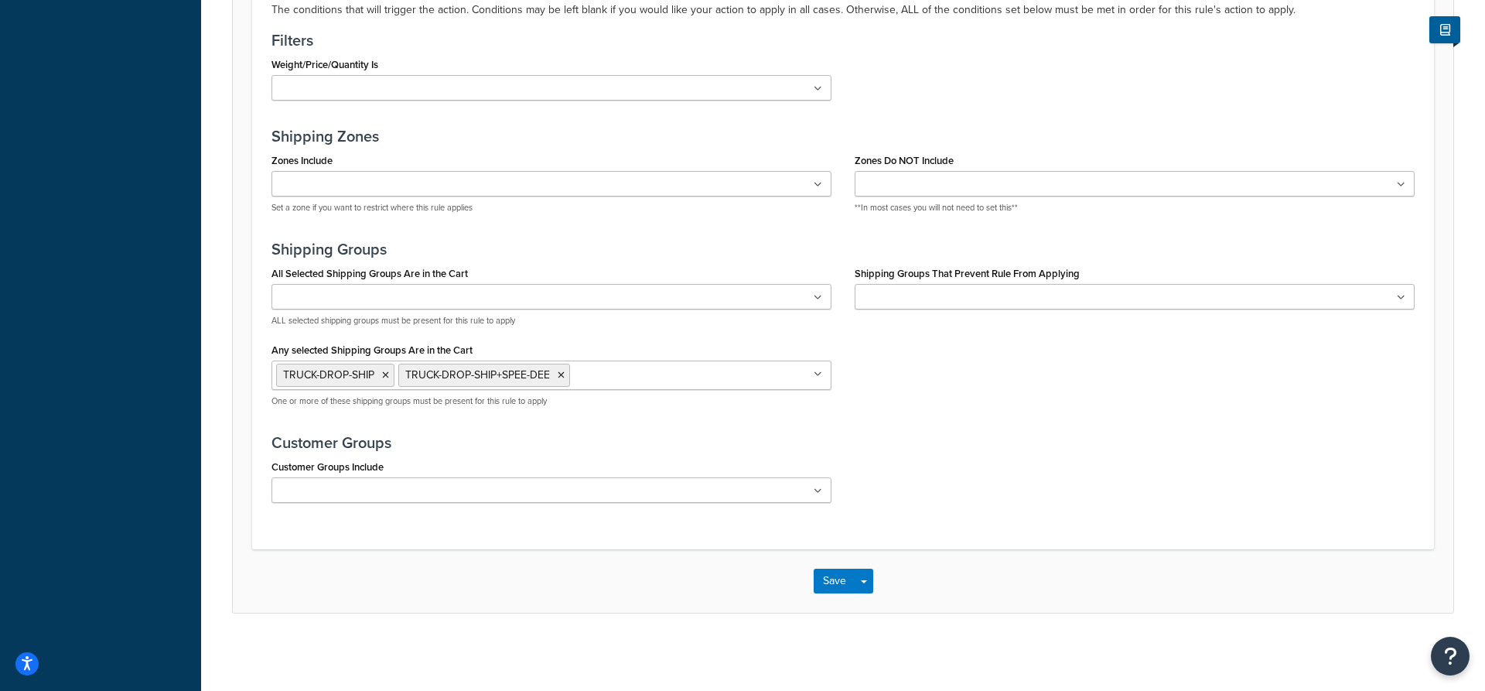
type input "150.00"
click at [825, 575] on button "Save" at bounding box center [835, 580] width 42 height 25
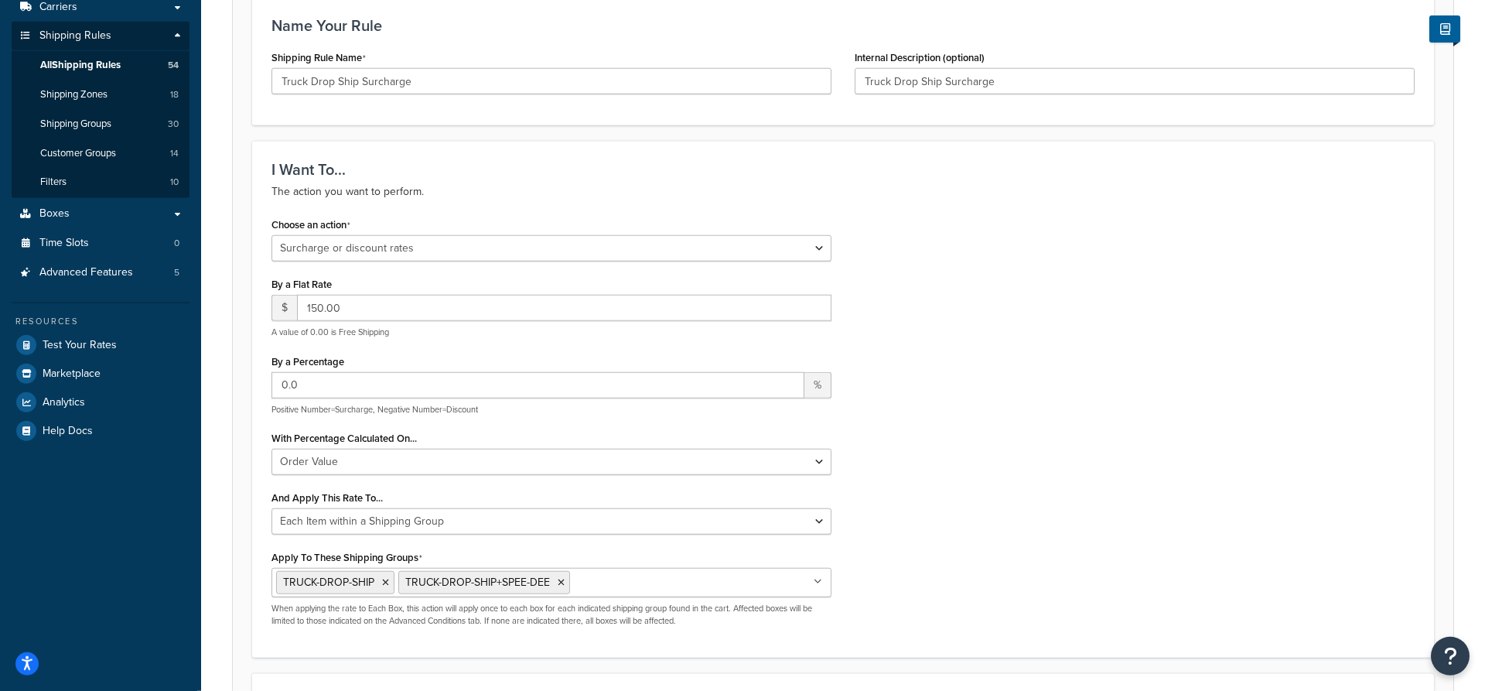
scroll to position [316, 0]
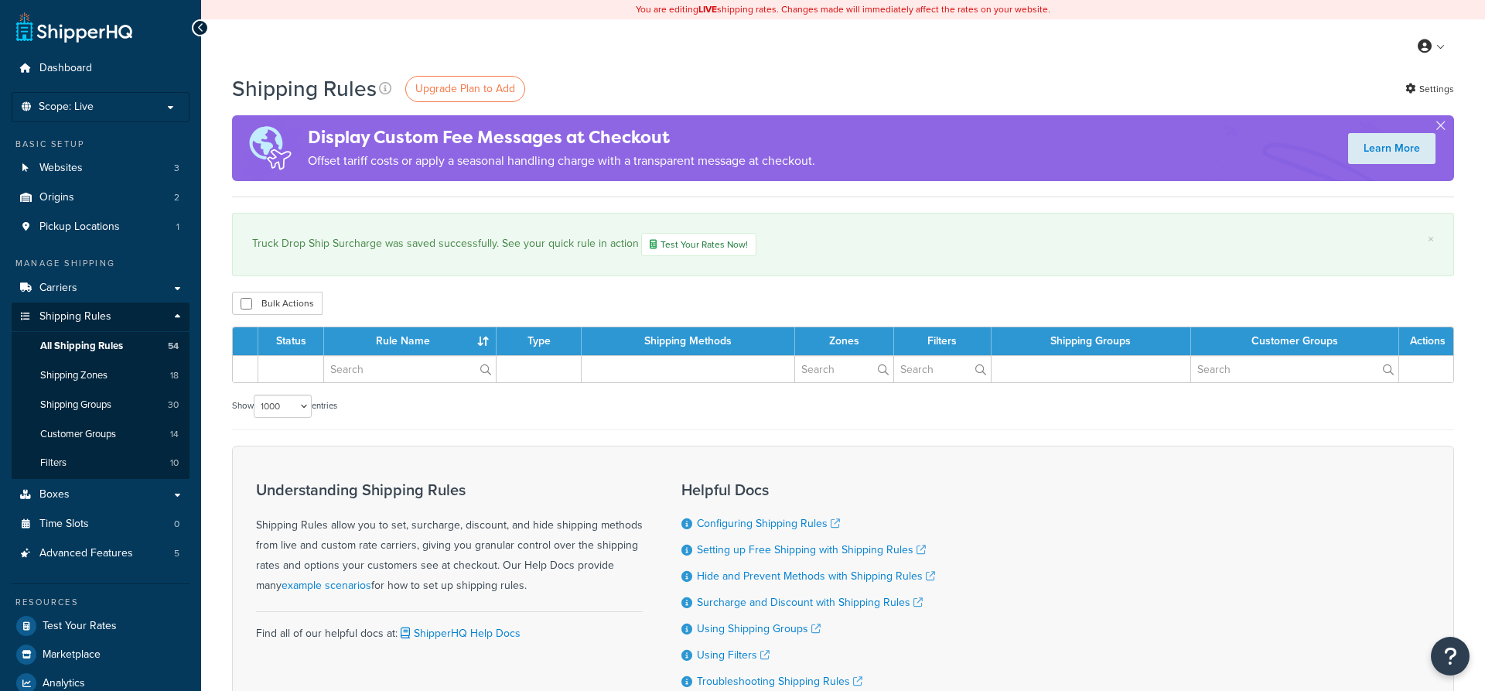
select select "1000"
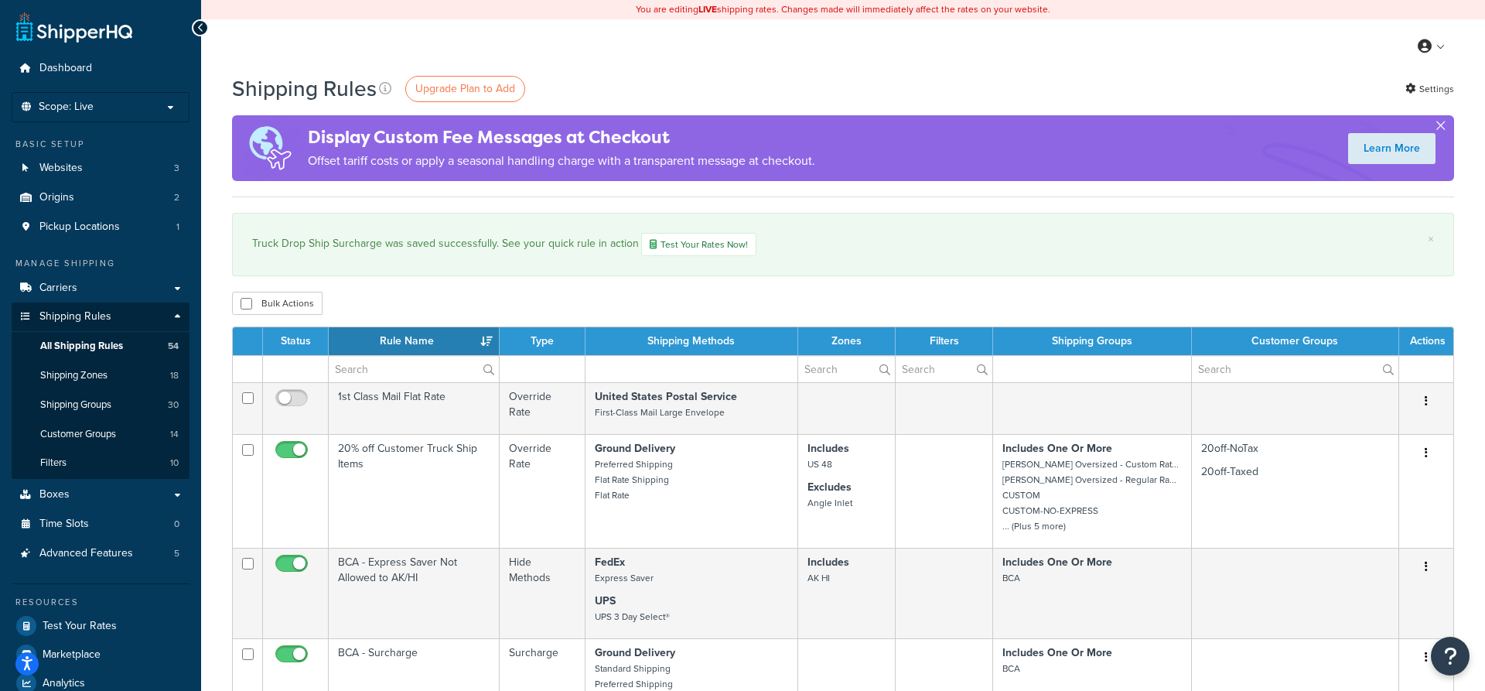
click at [1440, 127] on button "button" at bounding box center [1440, 129] width 4 height 4
